Goal: Use online tool/utility: Utilize a website feature to perform a specific function

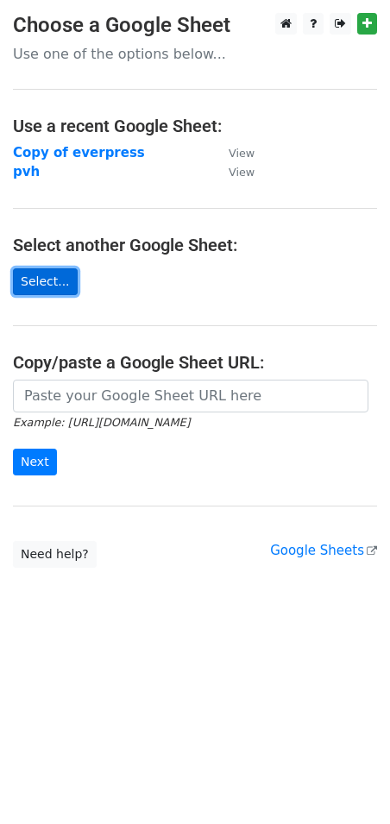
click at [56, 281] on link "Select..." at bounding box center [45, 281] width 65 height 27
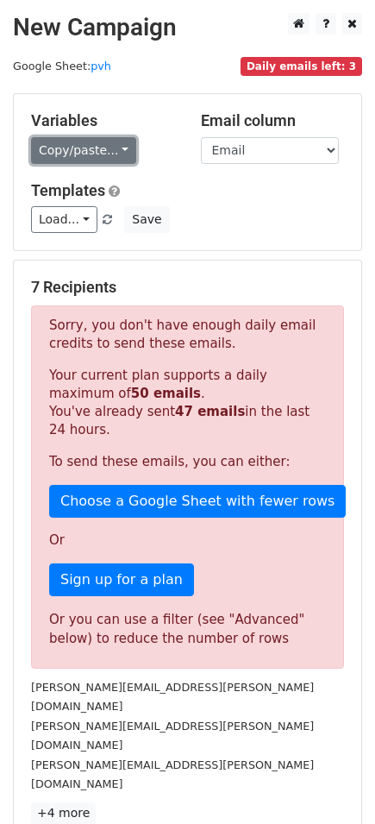
click at [111, 148] on link "Copy/paste..." at bounding box center [83, 150] width 105 height 27
